Goal: Navigation & Orientation: Find specific page/section

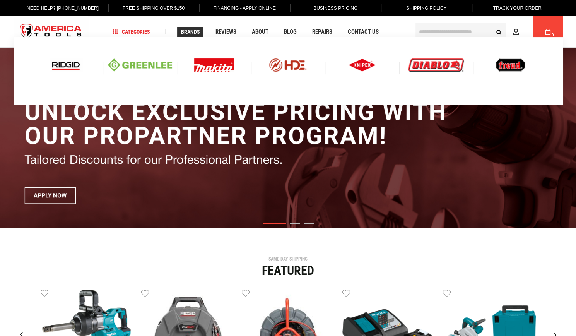
click at [181, 32] on span "Brands" at bounding box center [190, 31] width 19 height 5
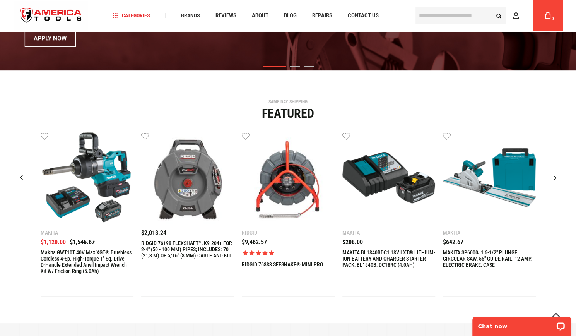
scroll to position [155, 0]
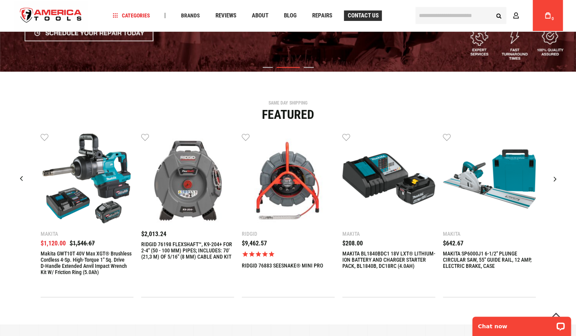
click at [366, 13] on span "Contact Us" at bounding box center [363, 16] width 31 height 6
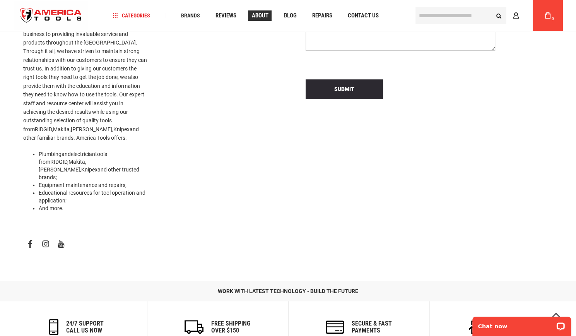
click at [256, 15] on span "About" at bounding box center [260, 16] width 17 height 6
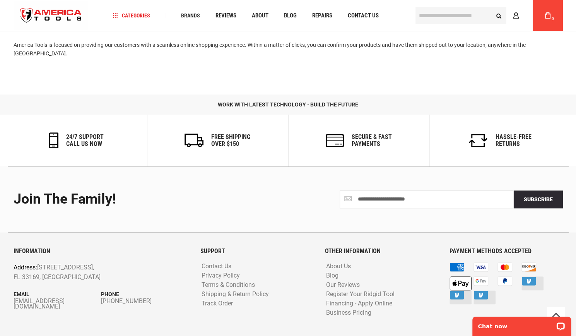
scroll to position [373, 0]
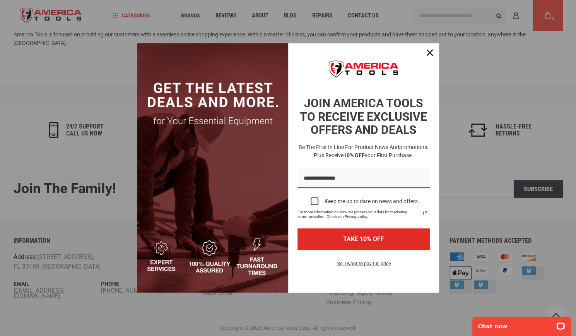
click at [96, 78] on div "Marketing offer form" at bounding box center [288, 168] width 576 height 336
click at [433, 53] on div "Close" at bounding box center [430, 52] width 12 height 12
